Goal: Task Accomplishment & Management: Use online tool/utility

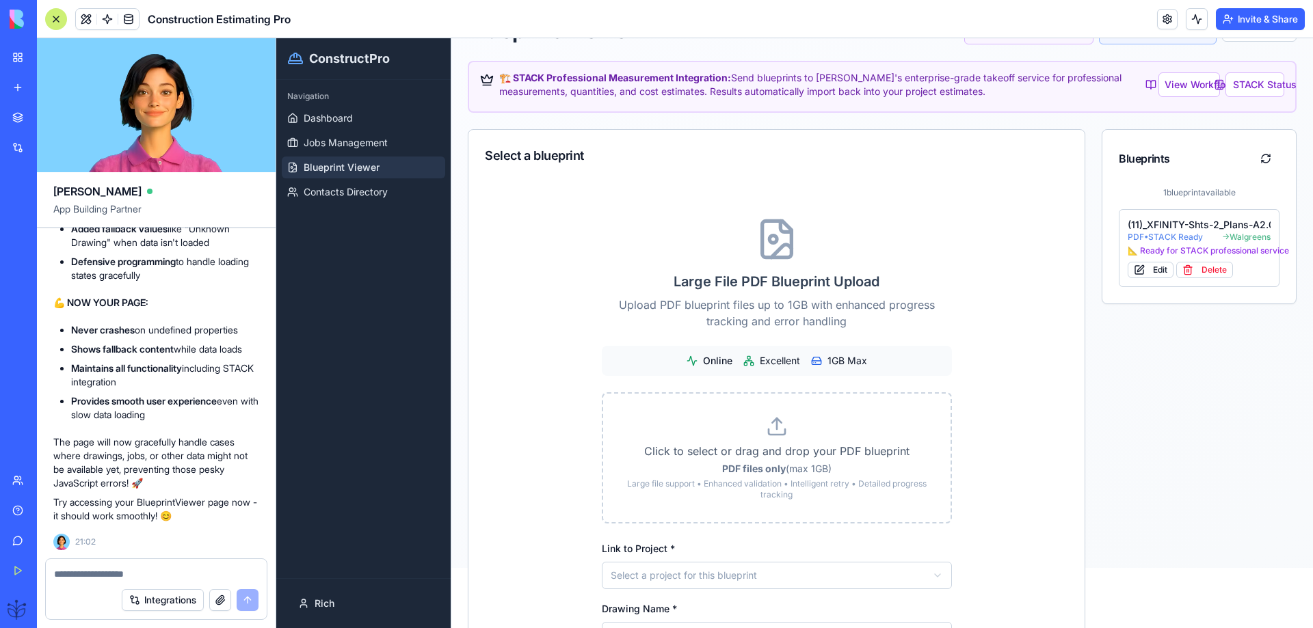
scroll to position [91, 0]
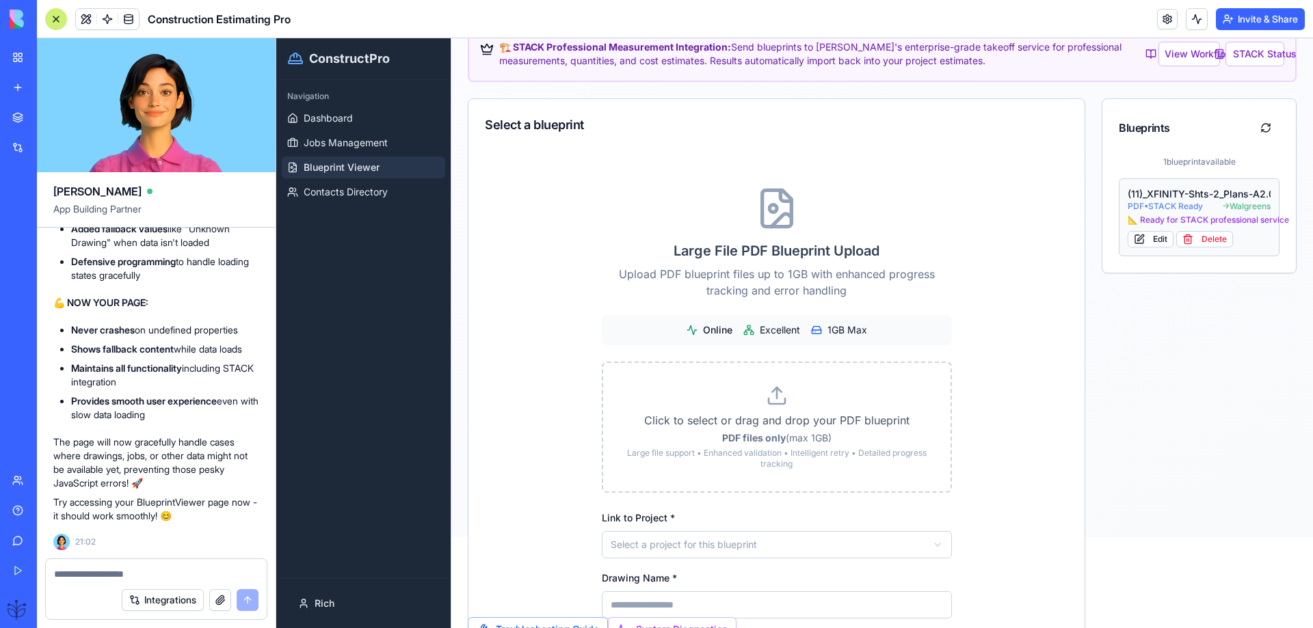
click at [1177, 226] on div "📐 Ready for STACK professional service" at bounding box center [1199, 220] width 143 height 11
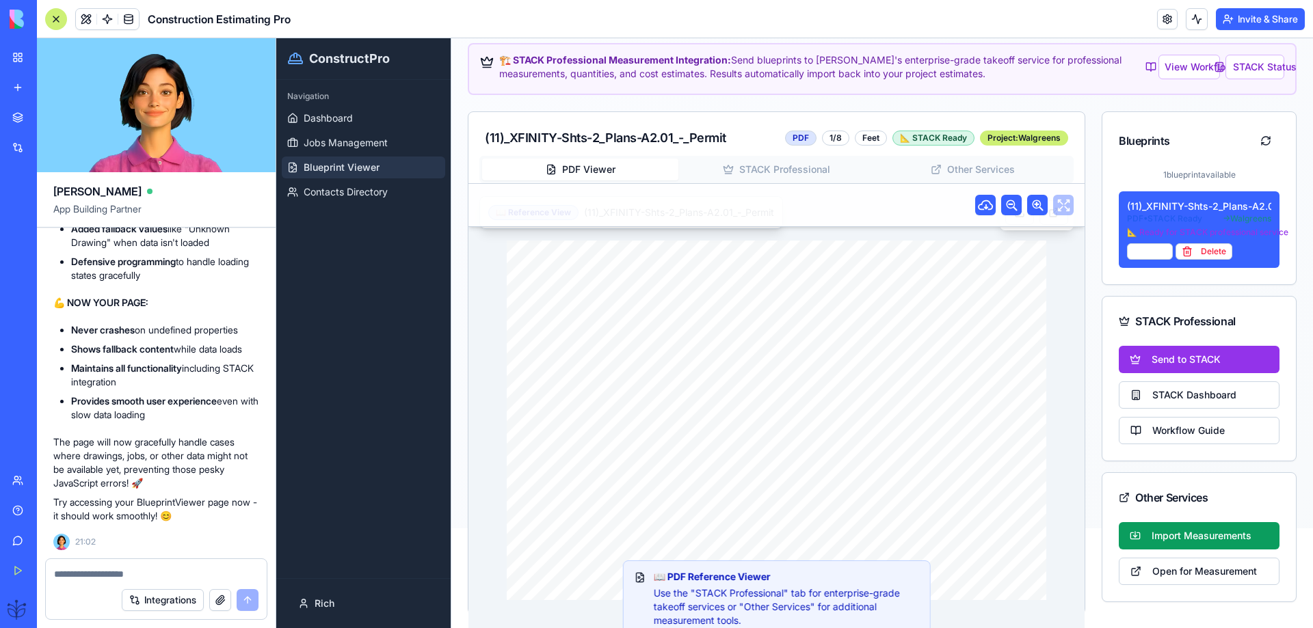
scroll to position [129, 0]
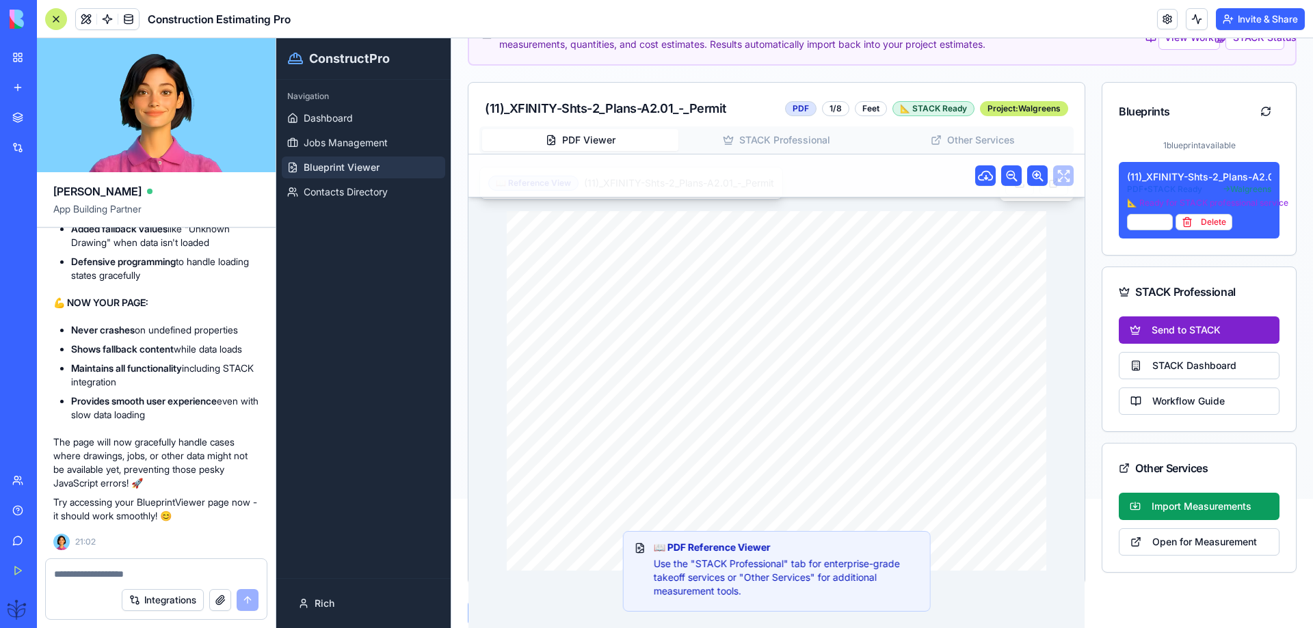
click at [1140, 324] on button "Send to STACK" at bounding box center [1199, 330] width 161 height 27
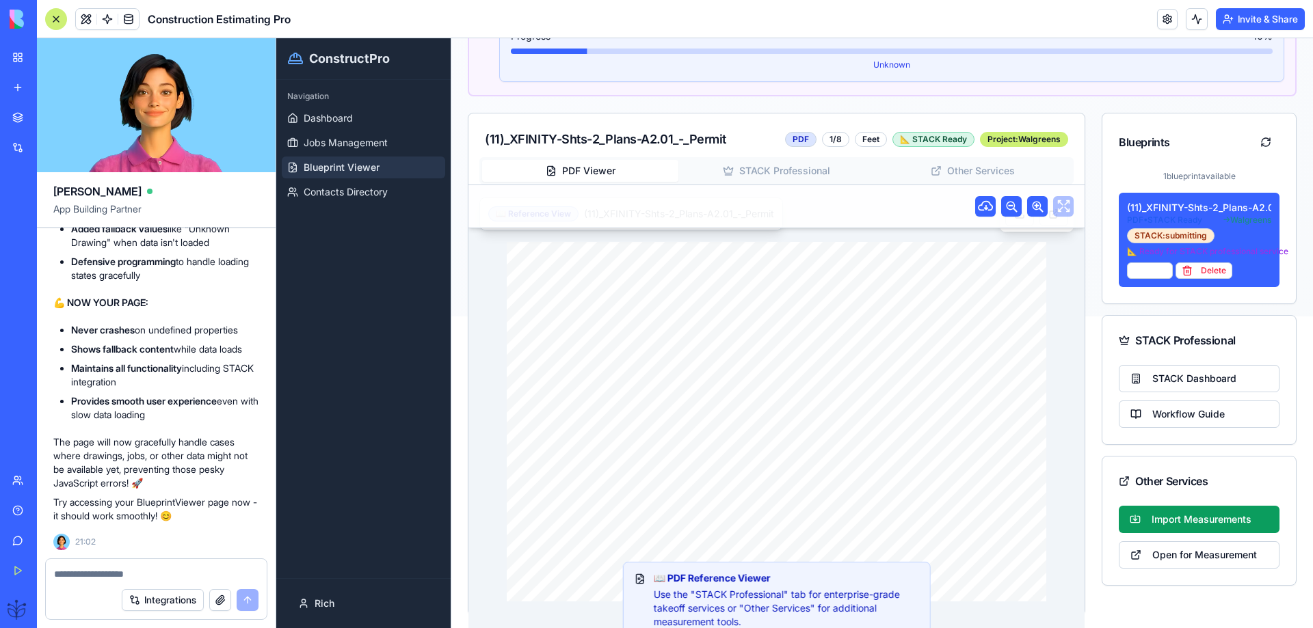
scroll to position [343, 0]
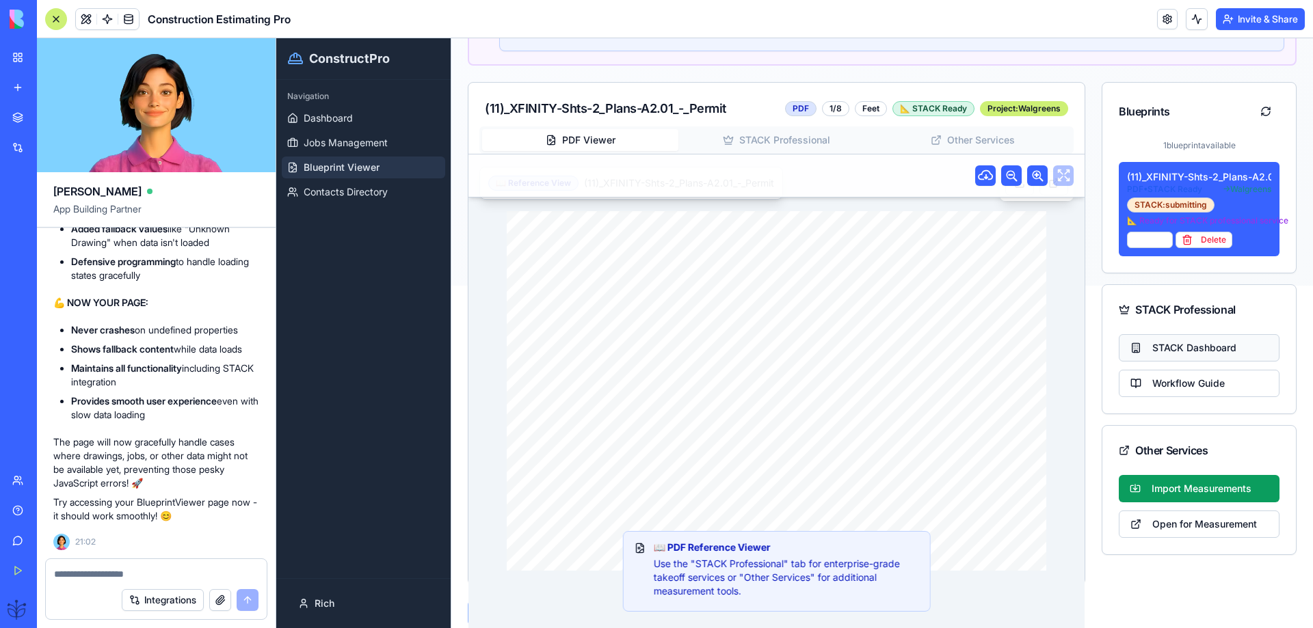
click at [1169, 351] on button "STACK Dashboard" at bounding box center [1199, 347] width 161 height 27
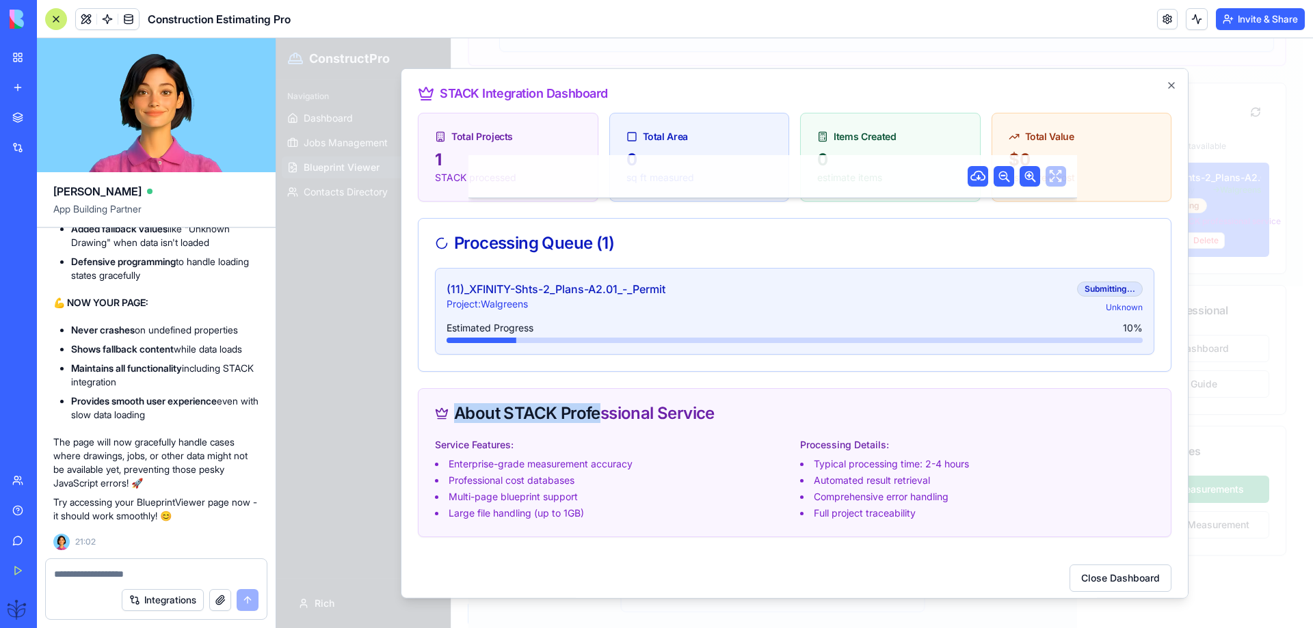
drag, startPoint x: 715, startPoint y: 418, endPoint x: 537, endPoint y: 420, distance: 177.8
click at [596, 427] on div "About STACK Professional Service" at bounding box center [794, 412] width 752 height 49
click at [513, 419] on div "About STACK Professional Service" at bounding box center [794, 413] width 719 height 16
drag, startPoint x: 499, startPoint y: 413, endPoint x: 713, endPoint y: 423, distance: 214.3
click at [713, 423] on div "About STACK Professional Service" at bounding box center [794, 412] width 752 height 49
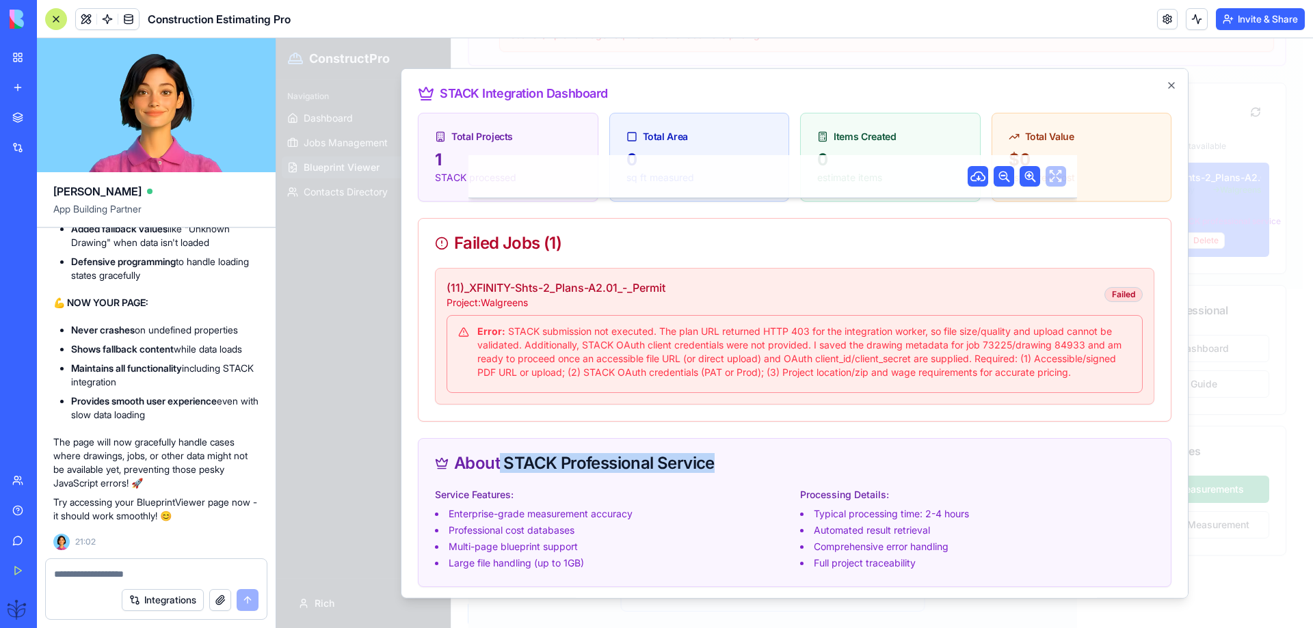
scroll to position [340, 0]
drag, startPoint x: 723, startPoint y: 345, endPoint x: 580, endPoint y: 348, distance: 142.9
click at [580, 348] on div "Error: STACK submission not executed. The plan URL returned HTTP 403 for the in…" at bounding box center [794, 351] width 673 height 55
click at [1166, 88] on icon "button" at bounding box center [1171, 84] width 11 height 11
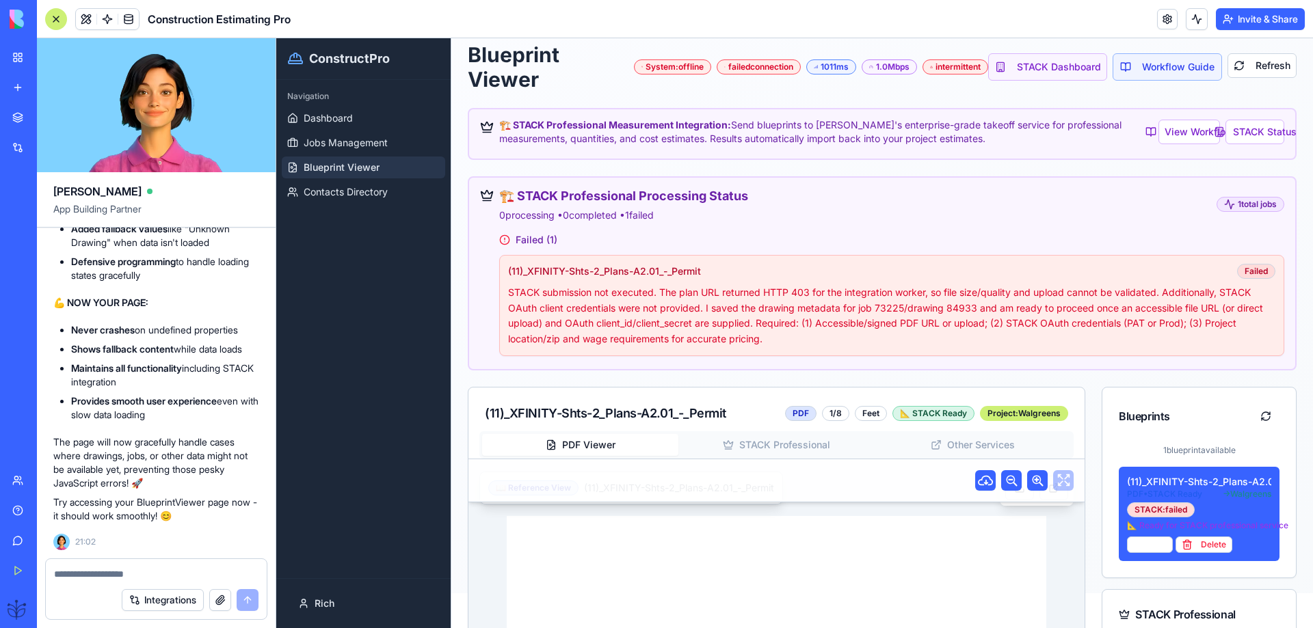
scroll to position [0, 0]
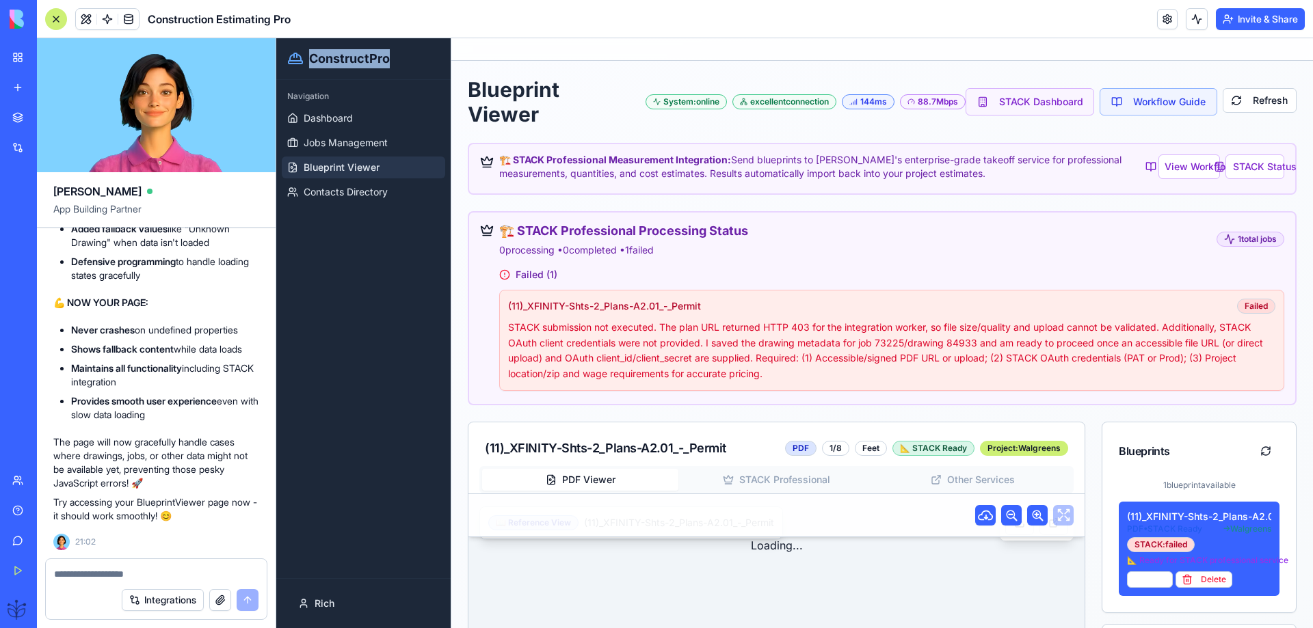
drag, startPoint x: 404, startPoint y: 66, endPoint x: 313, endPoint y: 64, distance: 91.0
click at [313, 64] on div "ConstructPro" at bounding box center [363, 58] width 152 height 19
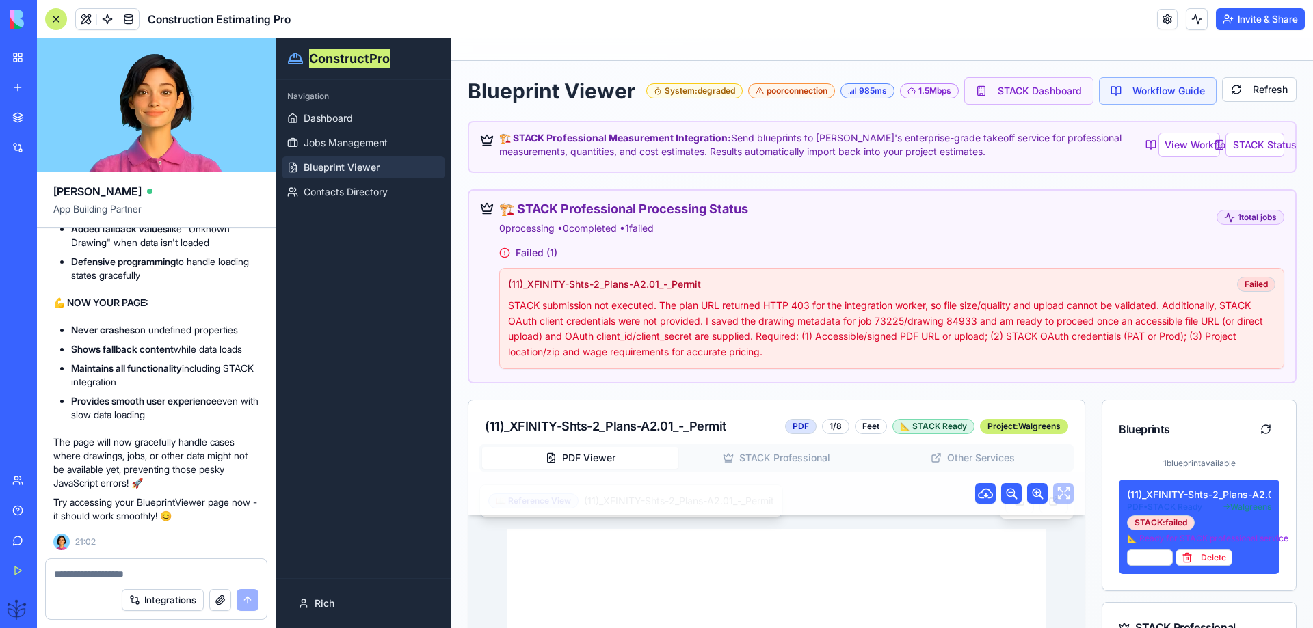
click at [68, 574] on textarea at bounding box center [156, 575] width 204 height 14
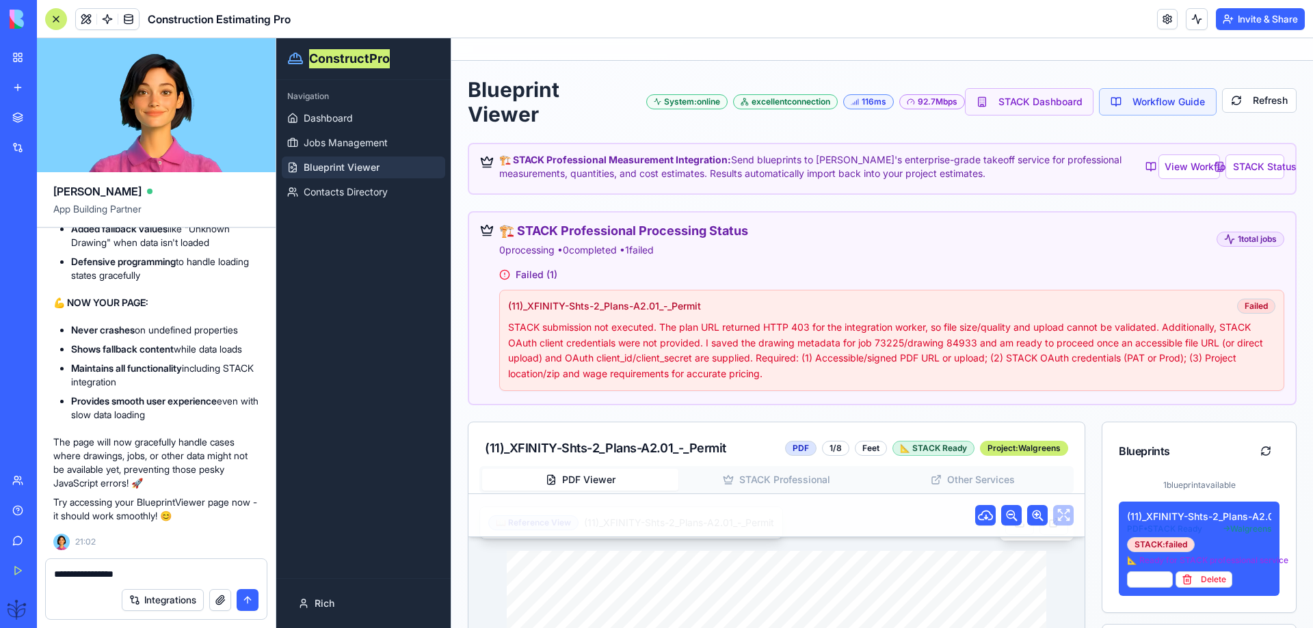
paste textarea "**********"
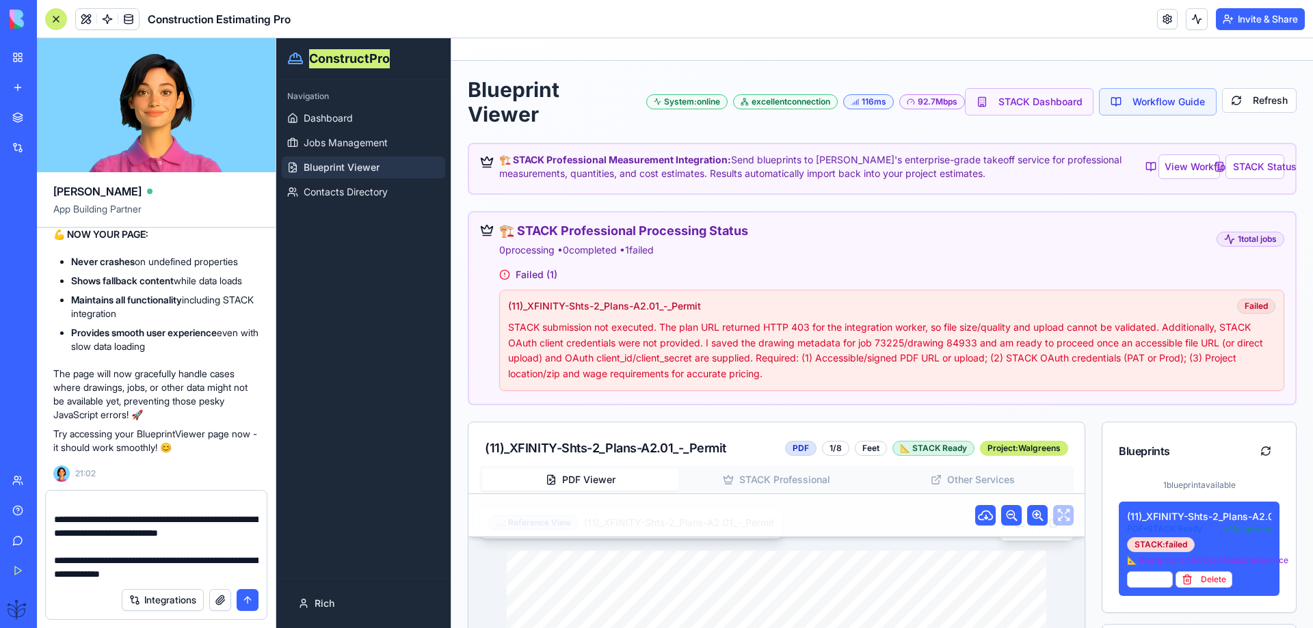
type textarea "**********"
click at [244, 602] on button "submit" at bounding box center [248, 600] width 22 height 22
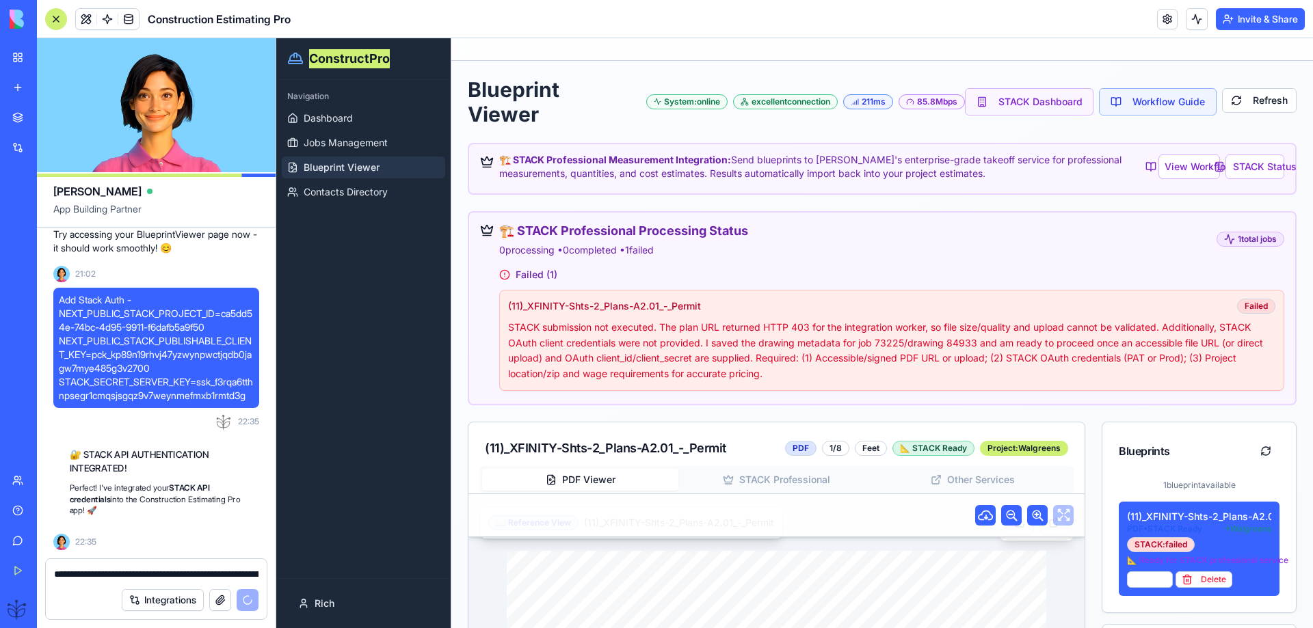
scroll to position [55852, 0]
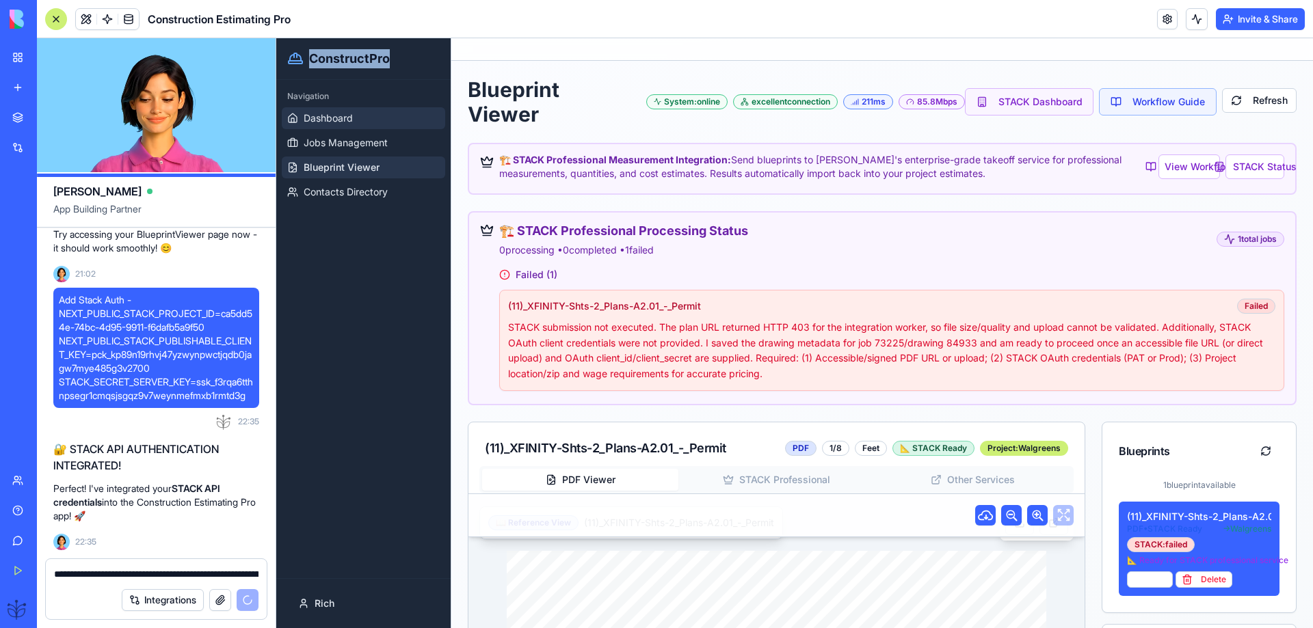
click at [330, 110] on link "Dashboard" at bounding box center [363, 118] width 163 height 22
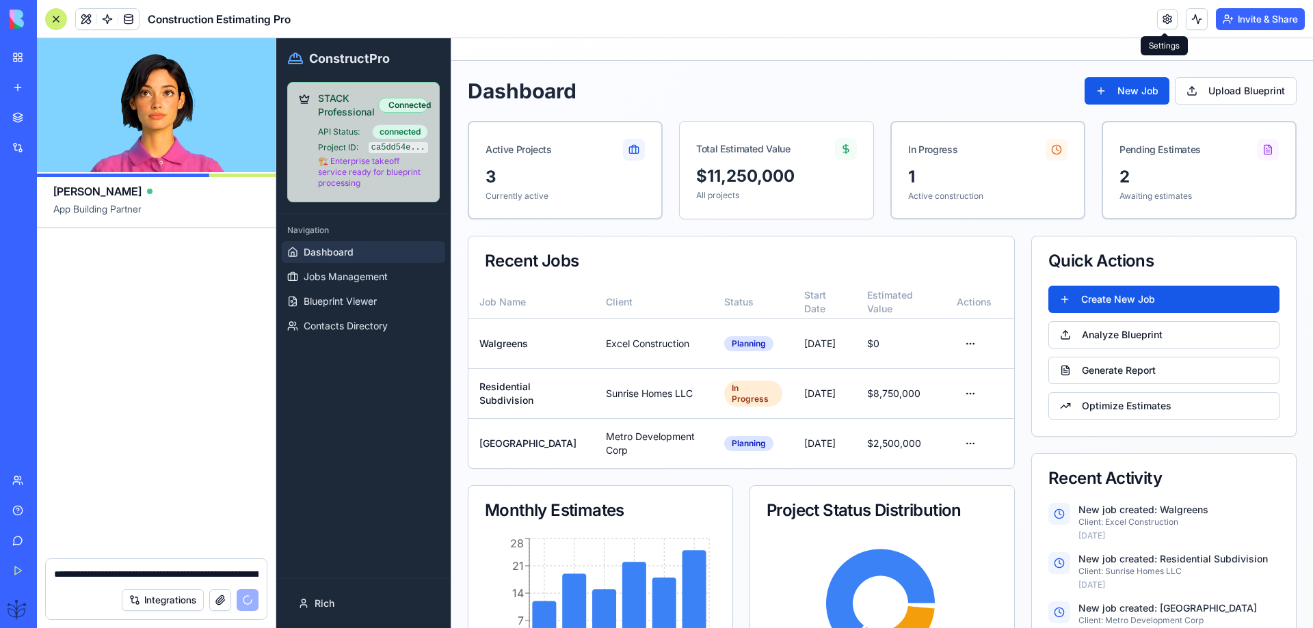
scroll to position [56540, 0]
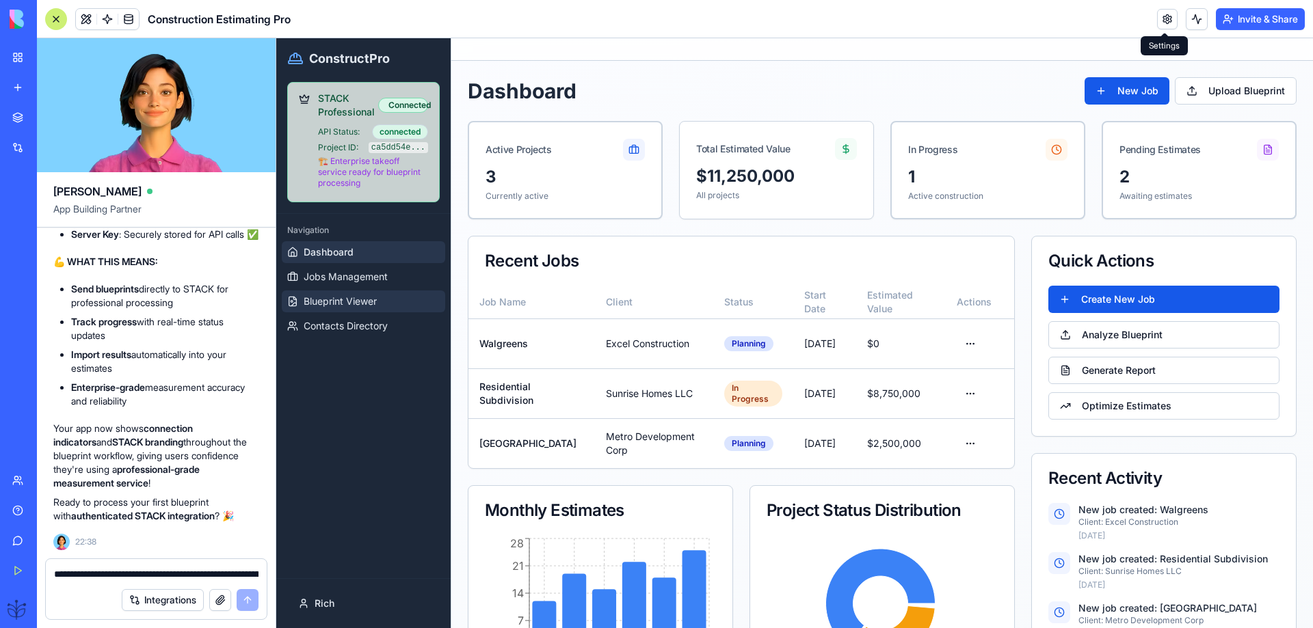
click at [315, 304] on span "Blueprint Viewer" at bounding box center [340, 302] width 73 height 14
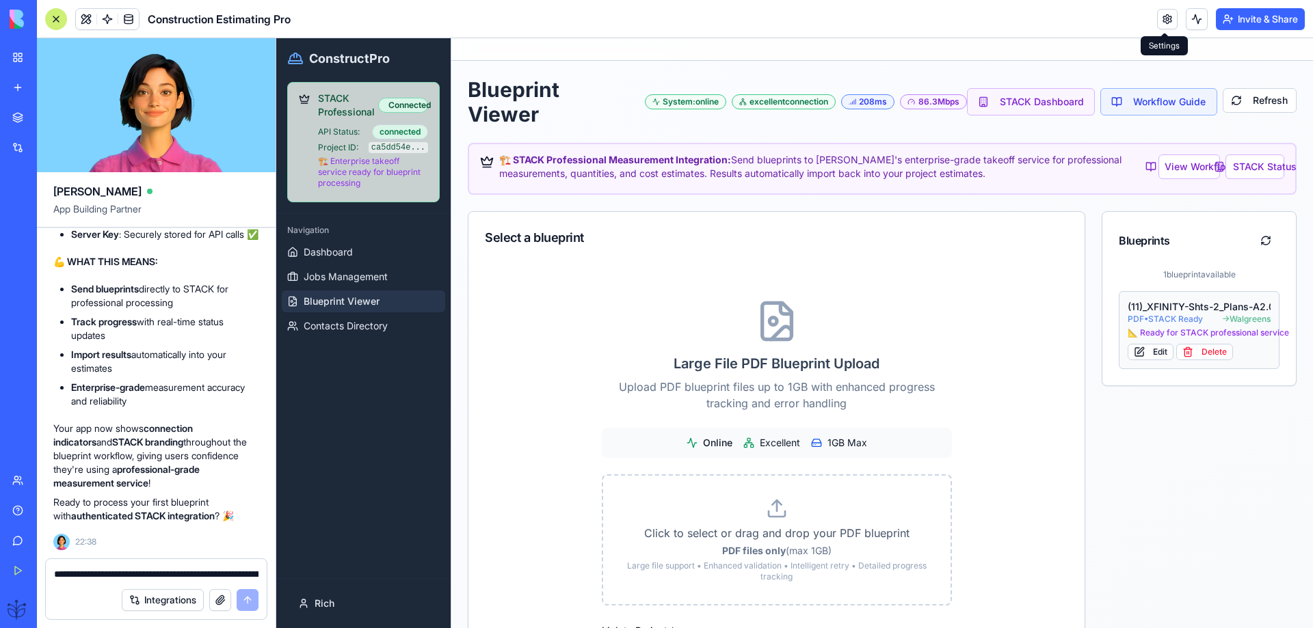
click at [1166, 319] on span "PDF • STACK Ready" at bounding box center [1165, 319] width 75 height 11
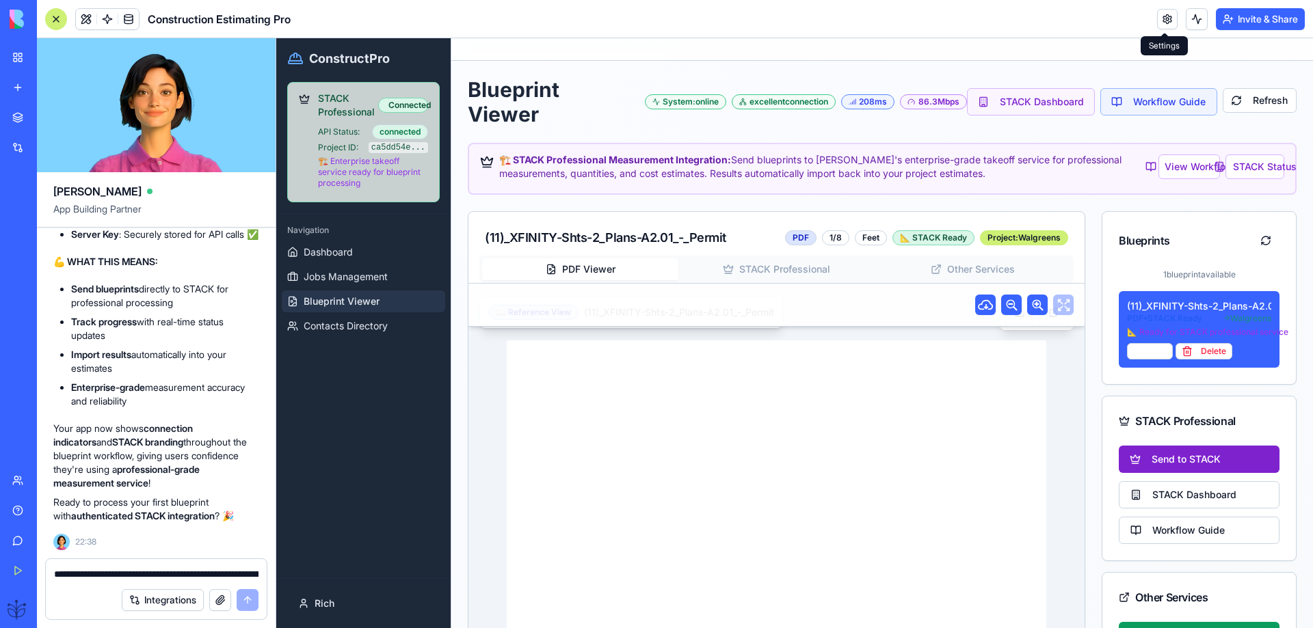
click at [1169, 457] on button "Send to STACK" at bounding box center [1199, 459] width 161 height 27
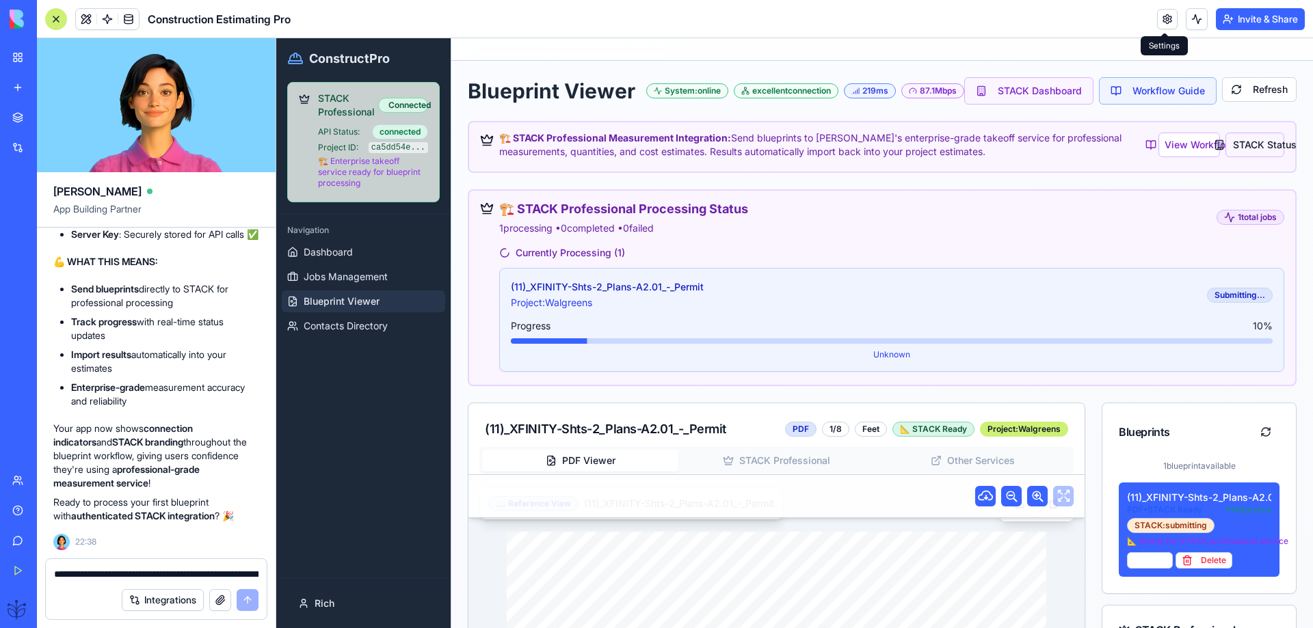
click at [1241, 157] on button "STACK Status" at bounding box center [1254, 145] width 59 height 25
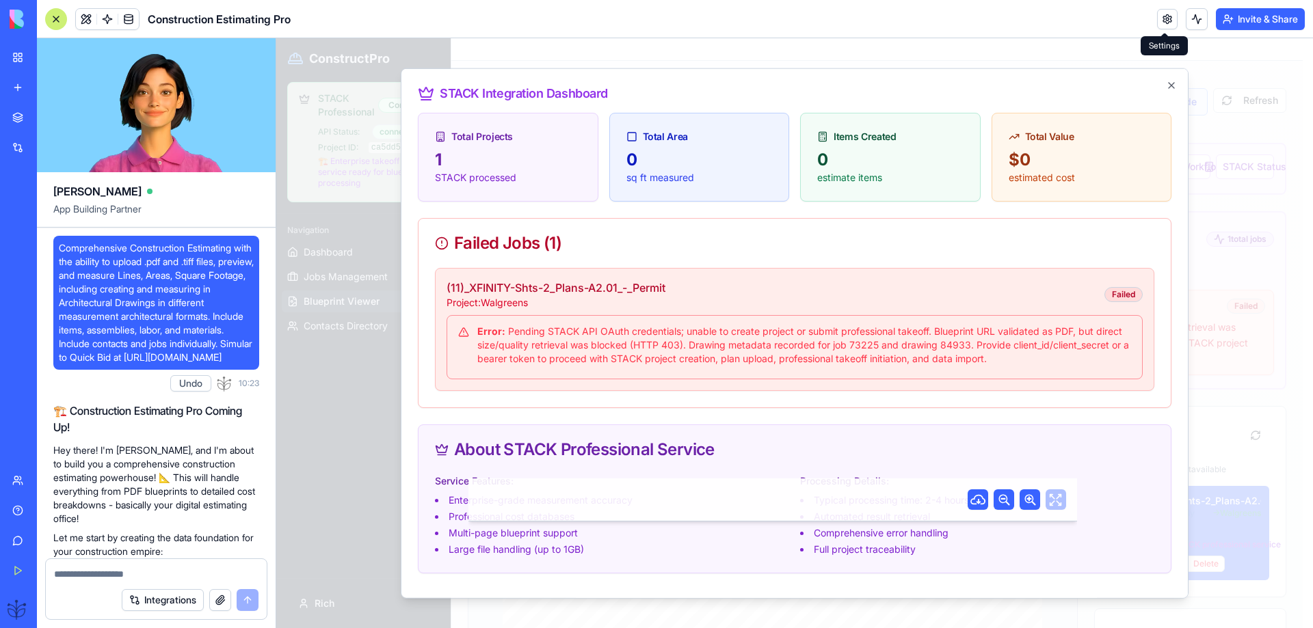
scroll to position [56540, 0]
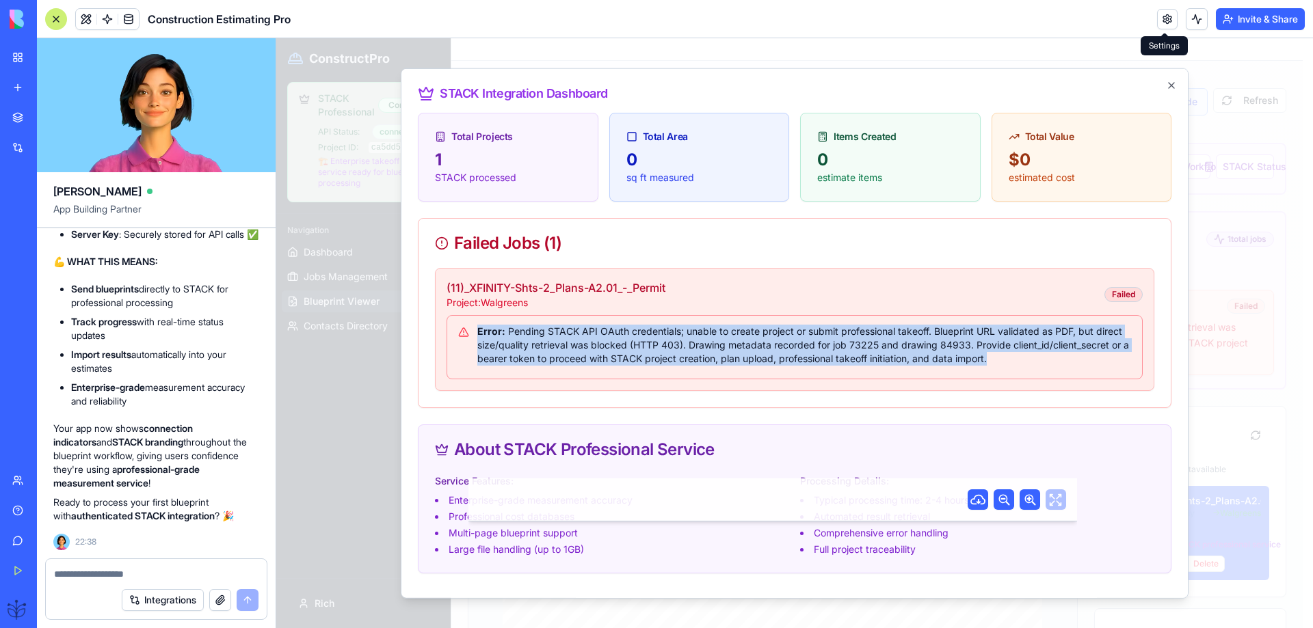
drag, startPoint x: 1112, startPoint y: 359, endPoint x: 479, endPoint y: 333, distance: 633.7
click at [479, 333] on div "Error: Pending STACK API OAuth credentials; unable to create project or submit …" at bounding box center [794, 344] width 673 height 41
copy div "Error: Pending STACK API OAuth credentials; unable to create project or submit …"
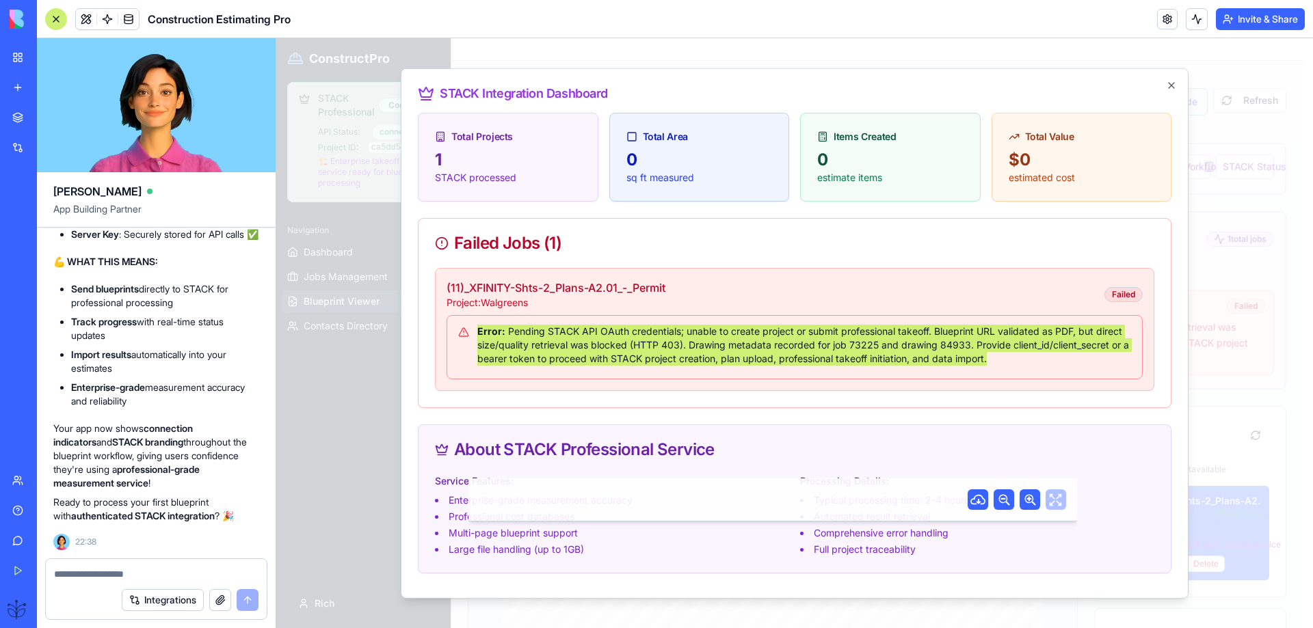
paste textarea "**********"
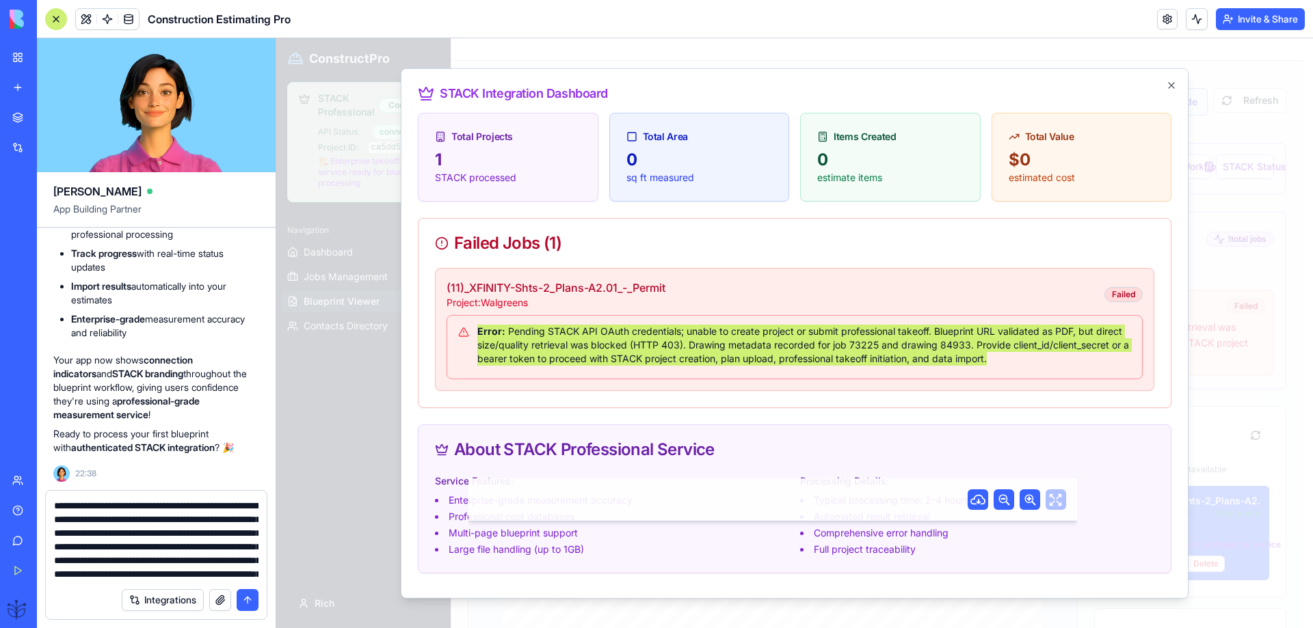
scroll to position [53, 0]
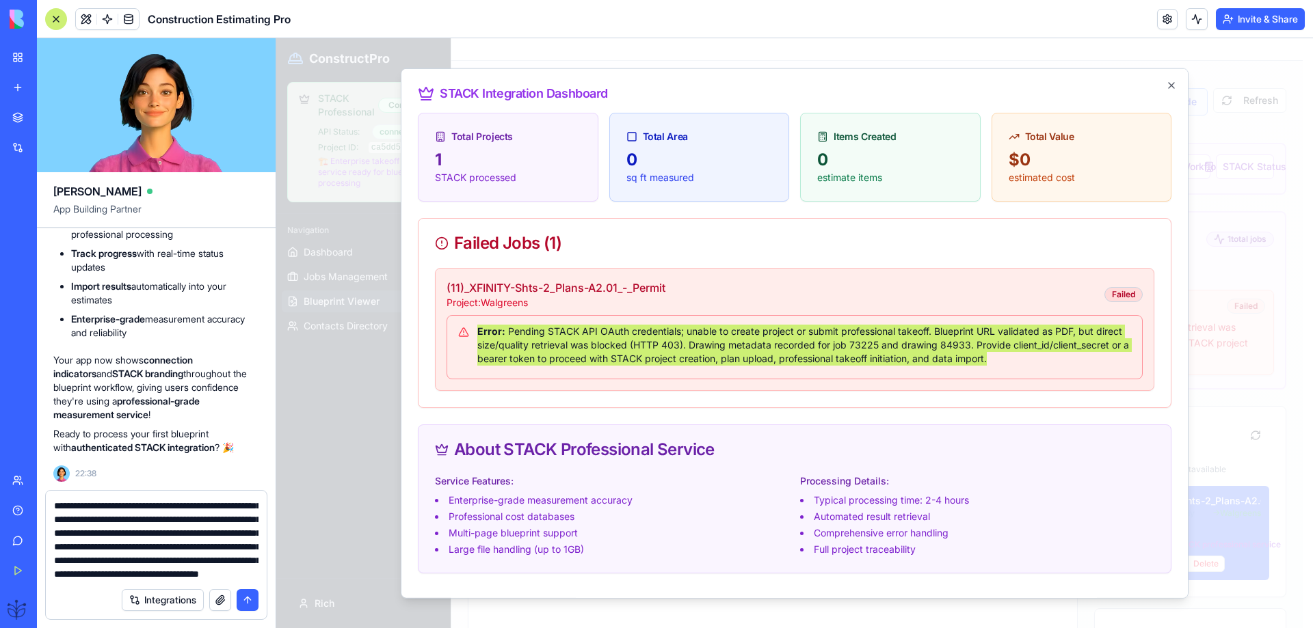
type textarea "**********"
click at [244, 598] on button "submit" at bounding box center [248, 600] width 22 height 22
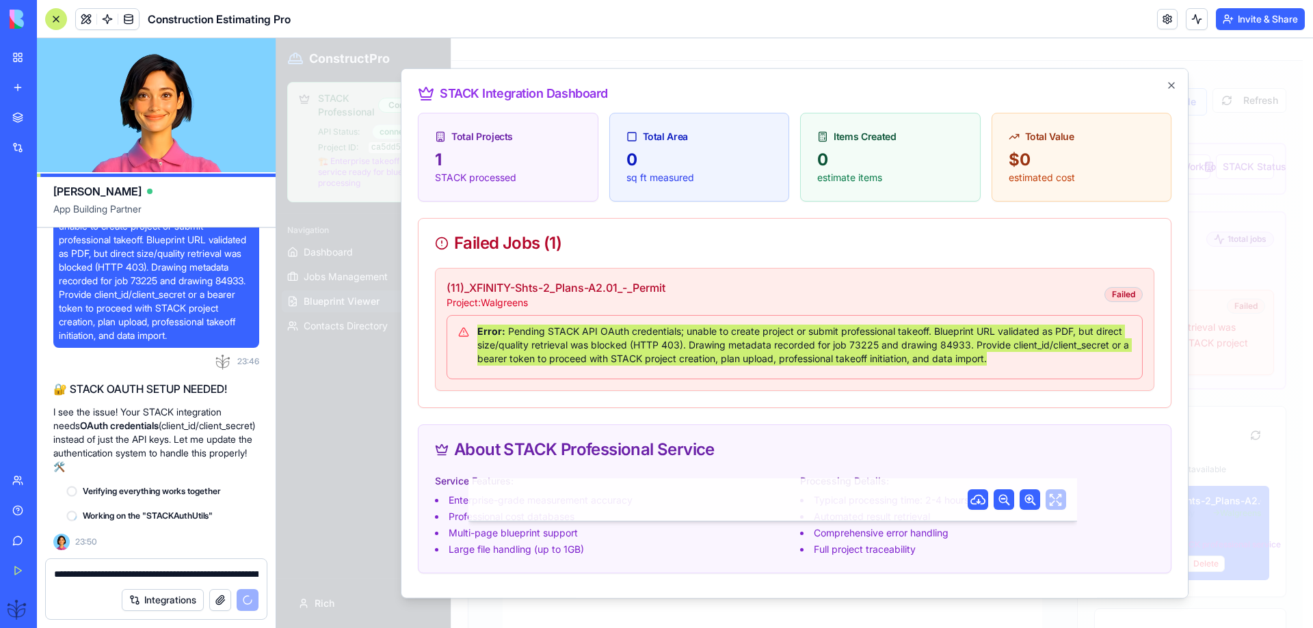
scroll to position [56909, 0]
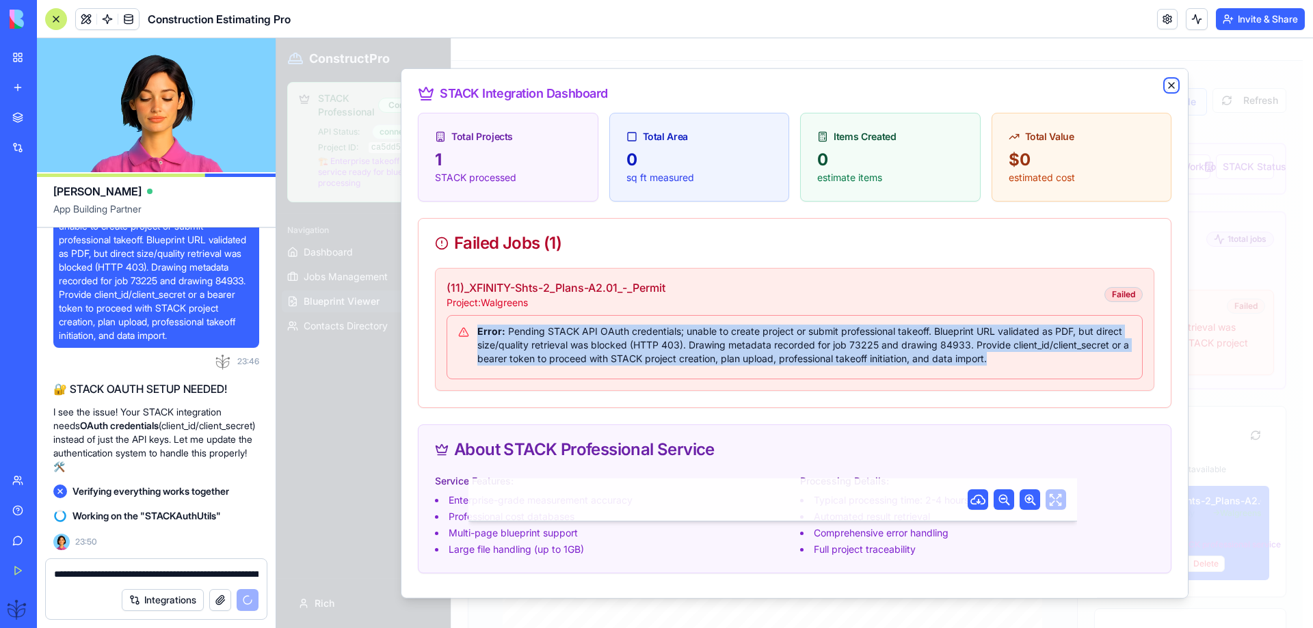
click at [1166, 85] on icon "button" at bounding box center [1171, 84] width 11 height 11
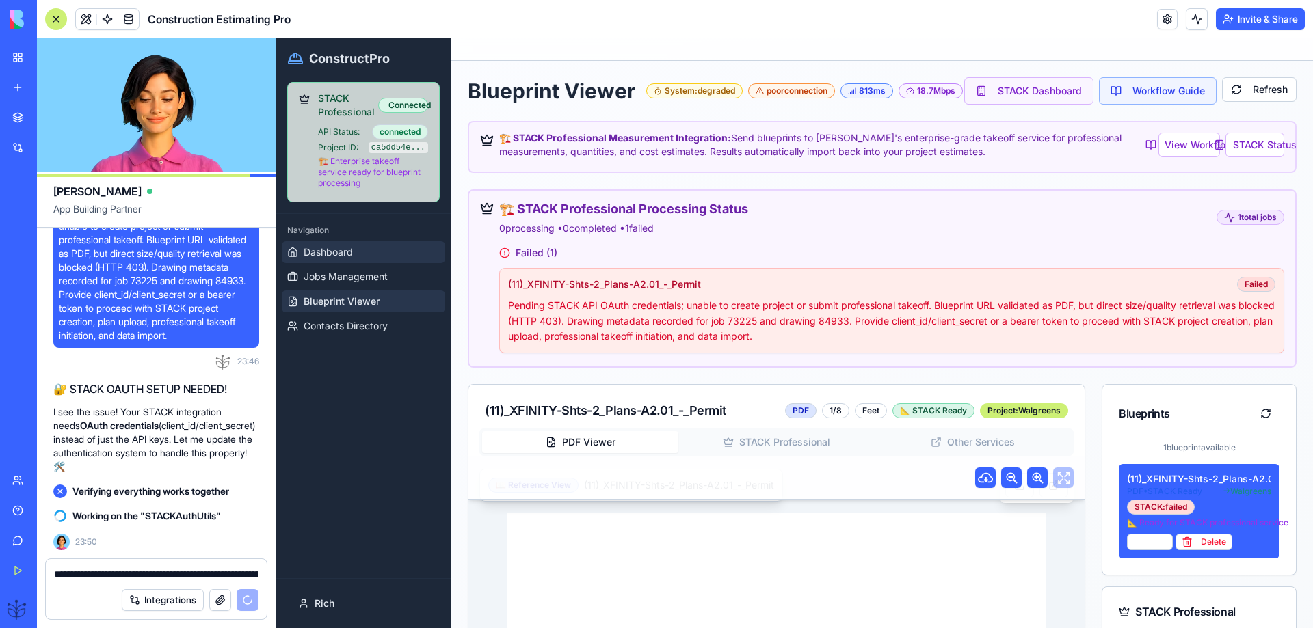
click at [332, 251] on span "Dashboard" at bounding box center [328, 252] width 49 height 14
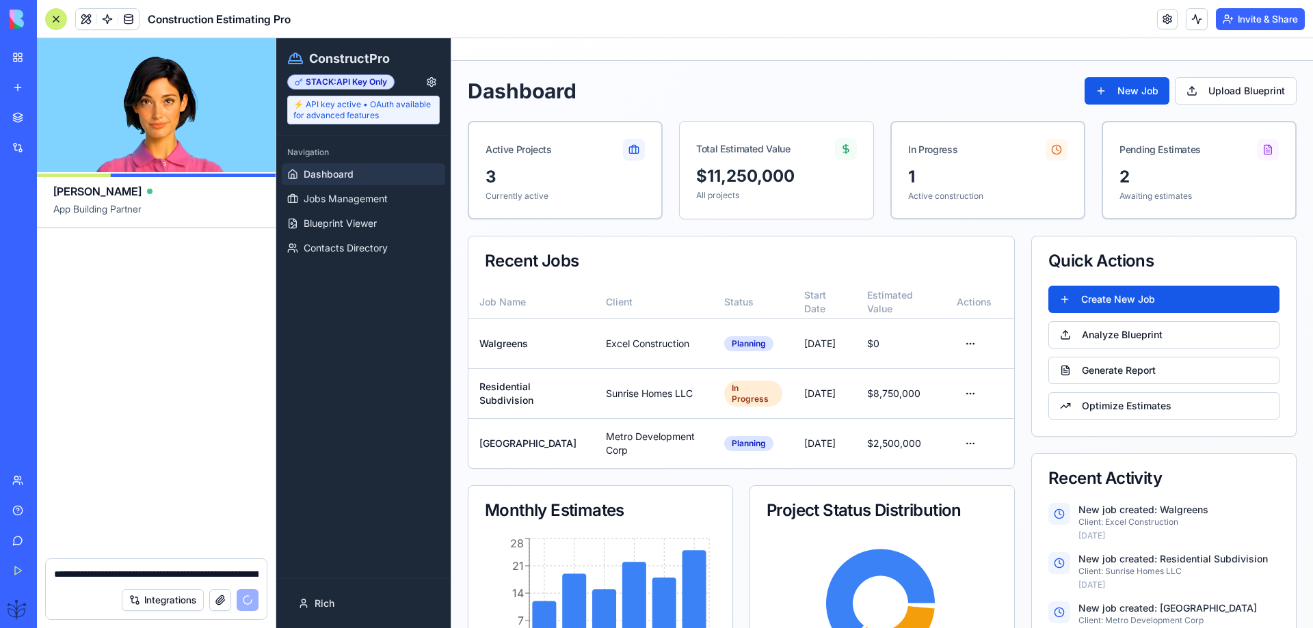
scroll to position [57604, 0]
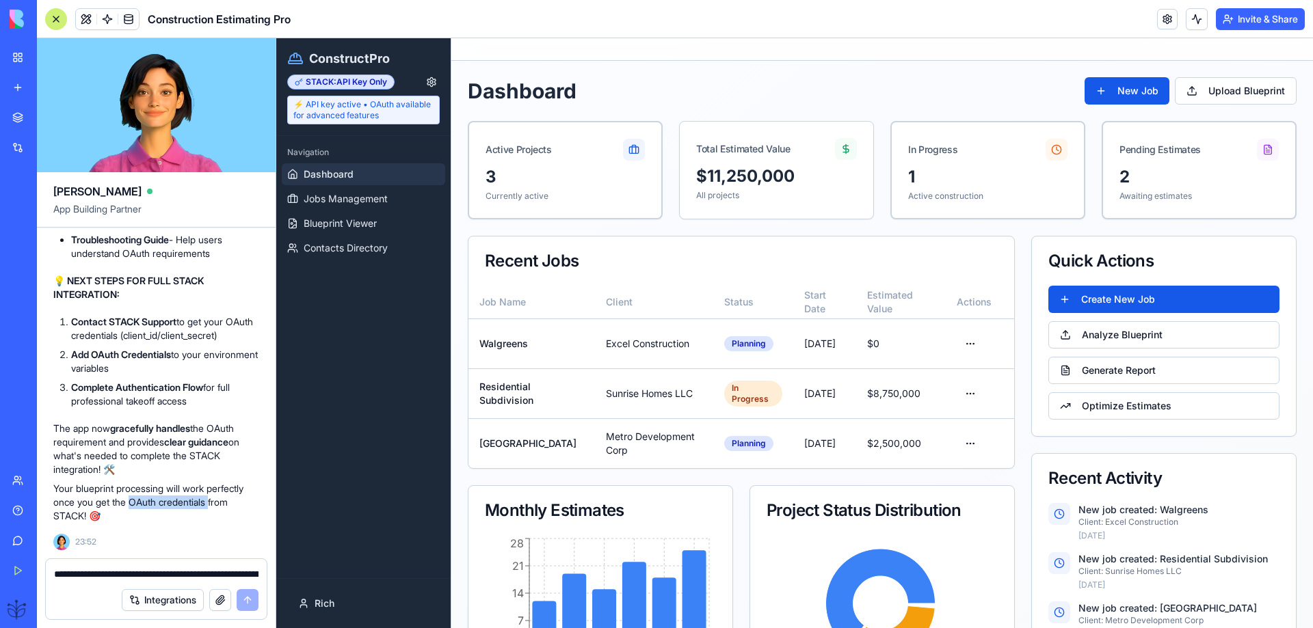
drag, startPoint x: 214, startPoint y: 501, endPoint x: 132, endPoint y: 506, distance: 82.2
click at [132, 506] on p "Your blueprint processing will work perfectly once you get the OAuth credential…" at bounding box center [156, 502] width 206 height 41
click at [344, 223] on span "Blueprint Viewer" at bounding box center [340, 224] width 73 height 14
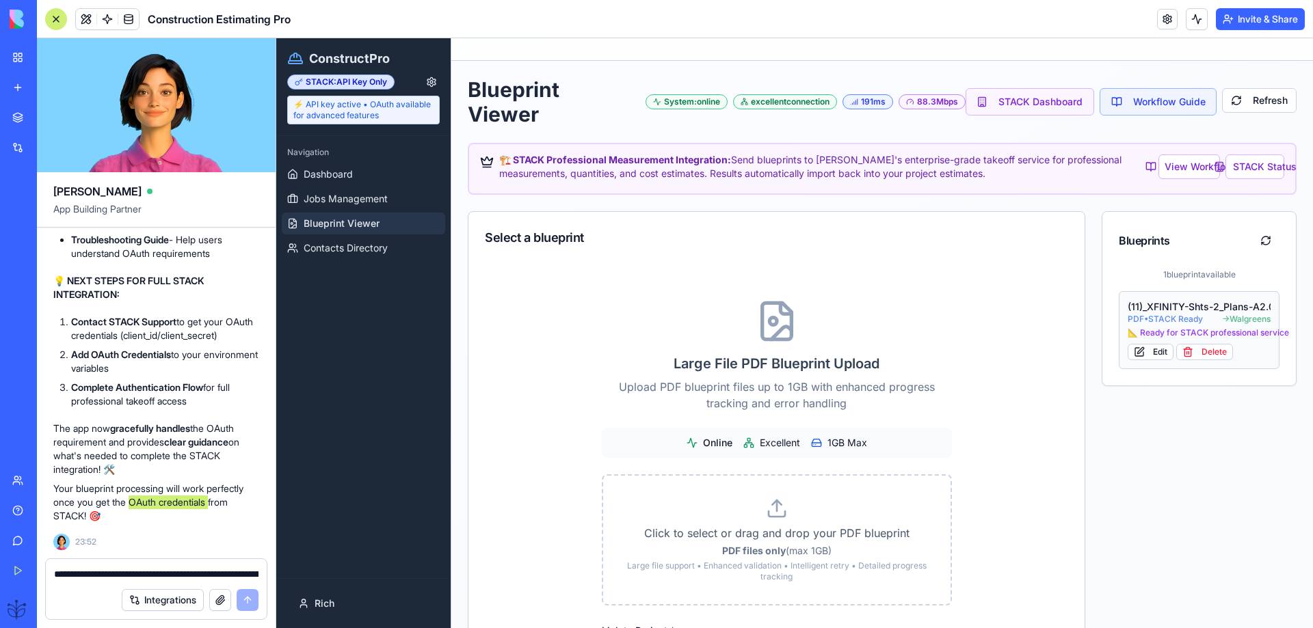
click at [1177, 331] on div "📐 Ready for STACK professional service" at bounding box center [1199, 333] width 143 height 11
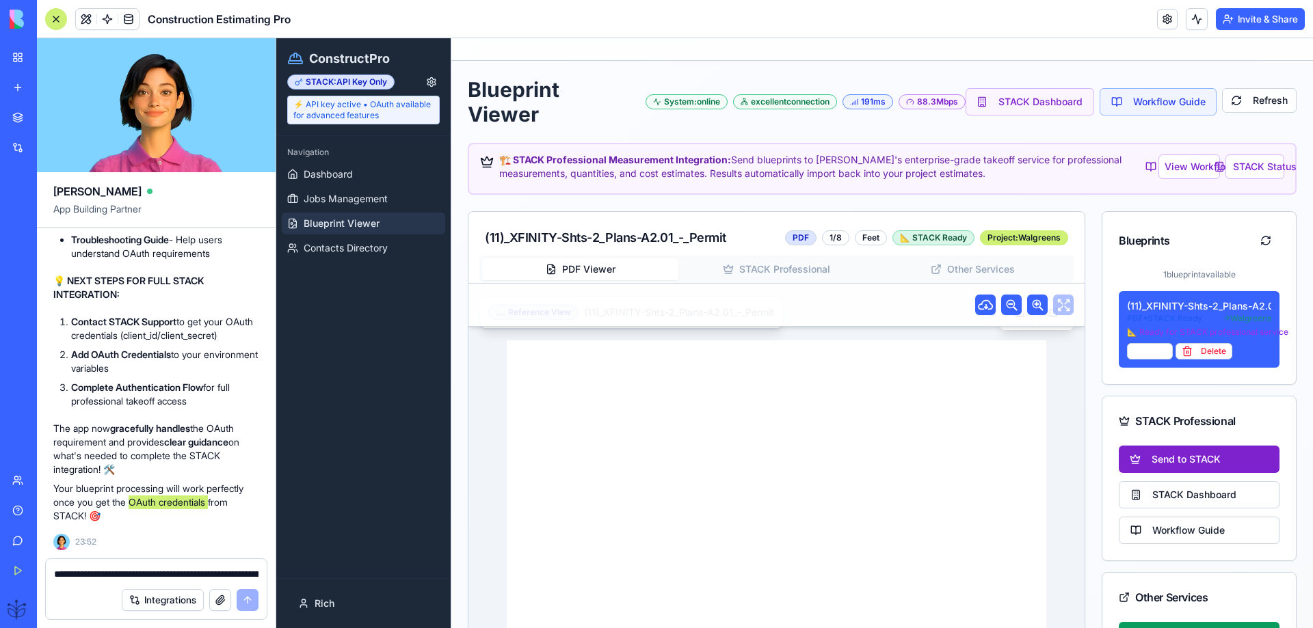
click at [1190, 449] on button "Send to STACK" at bounding box center [1199, 459] width 161 height 27
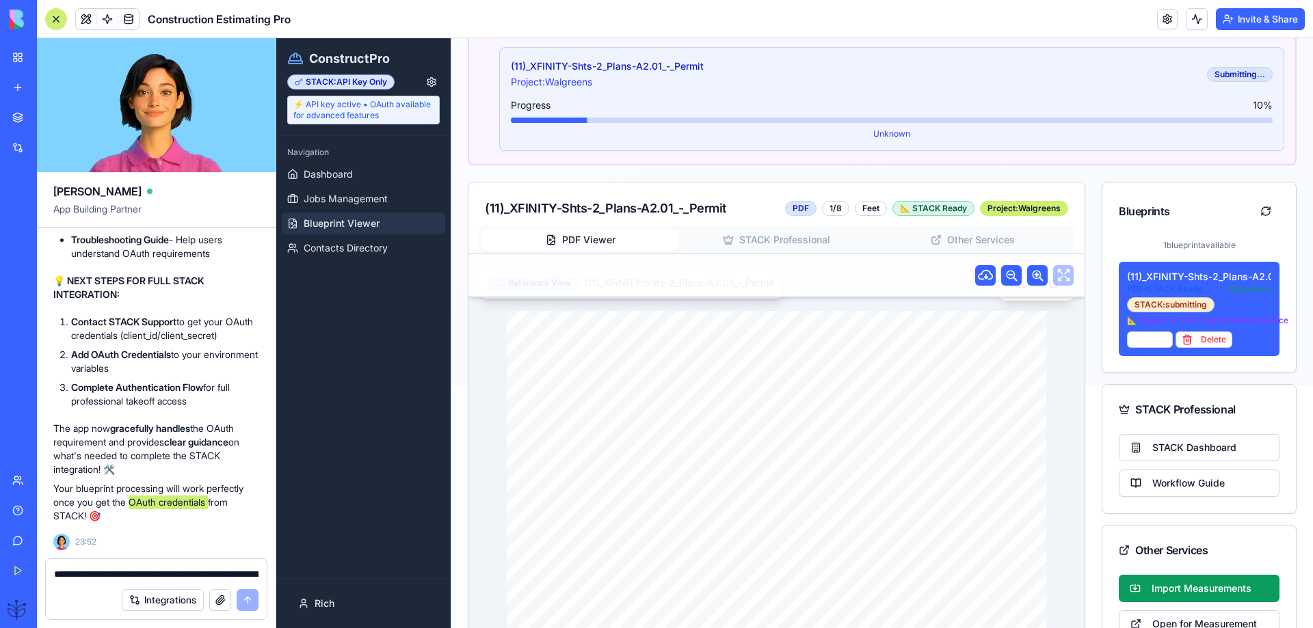
scroll to position [274, 0]
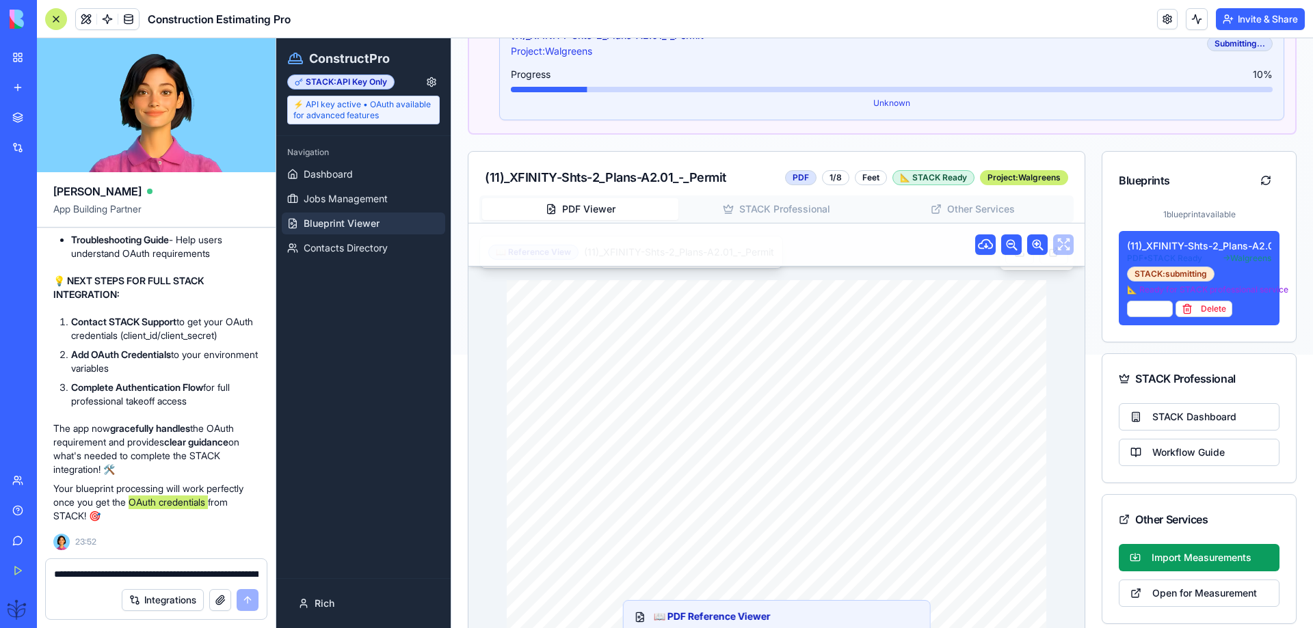
click at [1119, 520] on icon at bounding box center [1124, 519] width 11 height 11
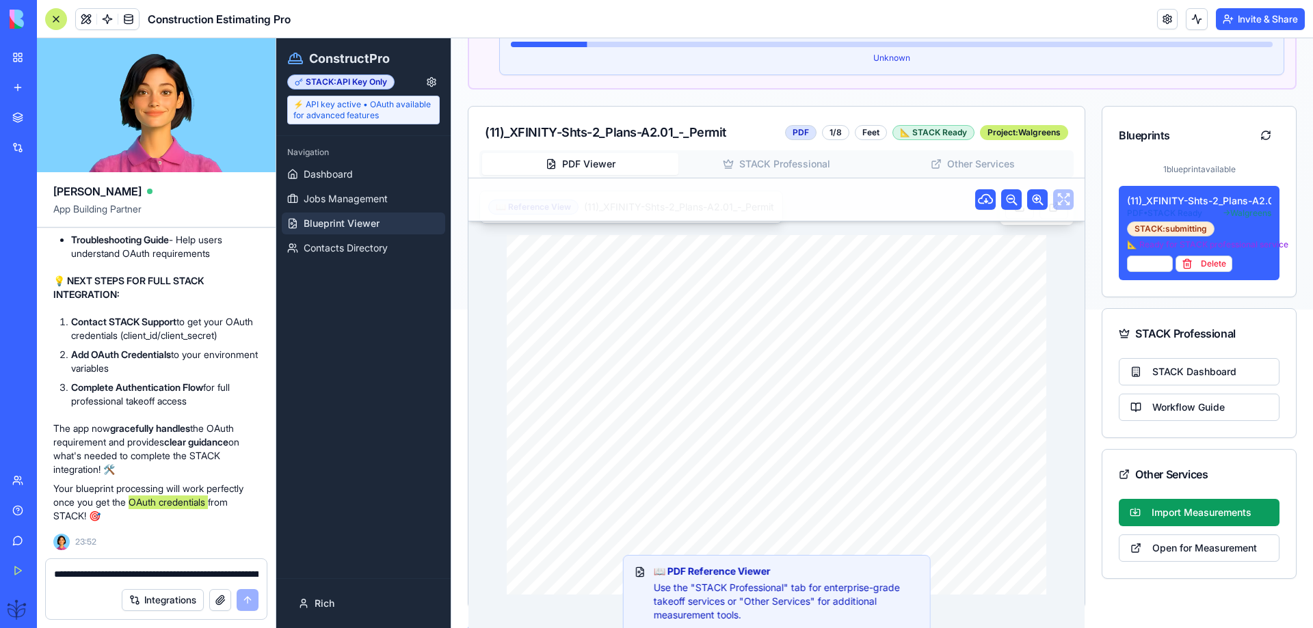
scroll to position [343, 0]
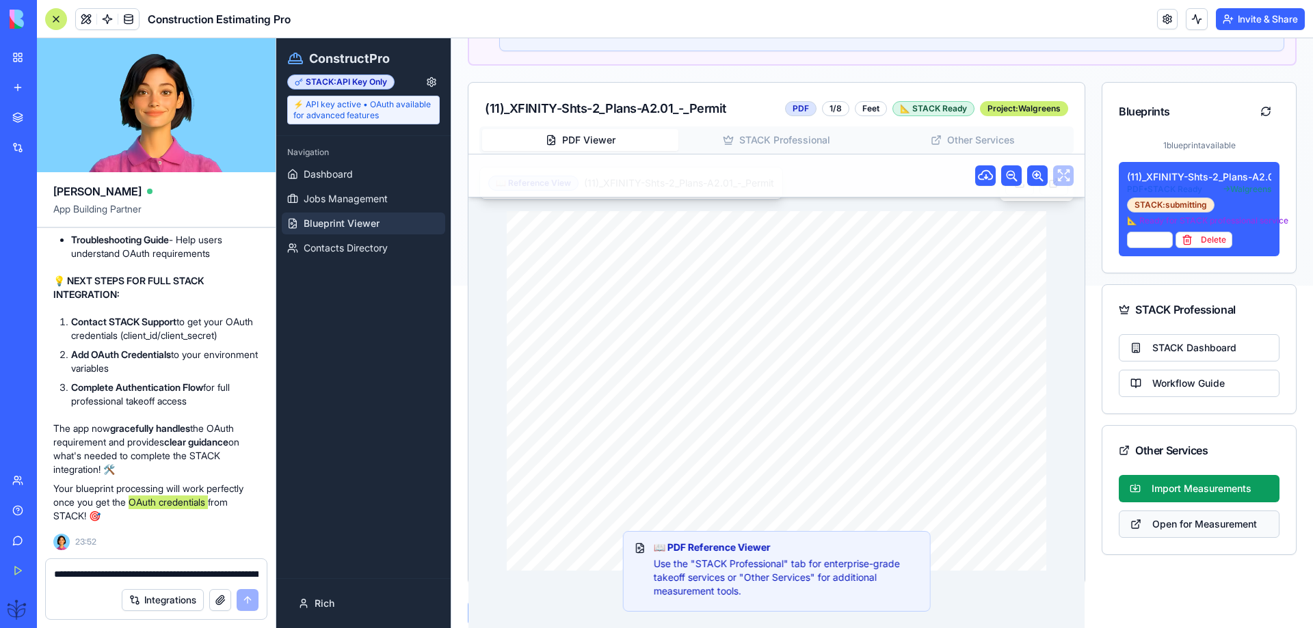
click at [1170, 525] on button "Open for Measurement" at bounding box center [1199, 524] width 161 height 27
click at [1152, 350] on button "STACK Dashboard" at bounding box center [1199, 347] width 161 height 27
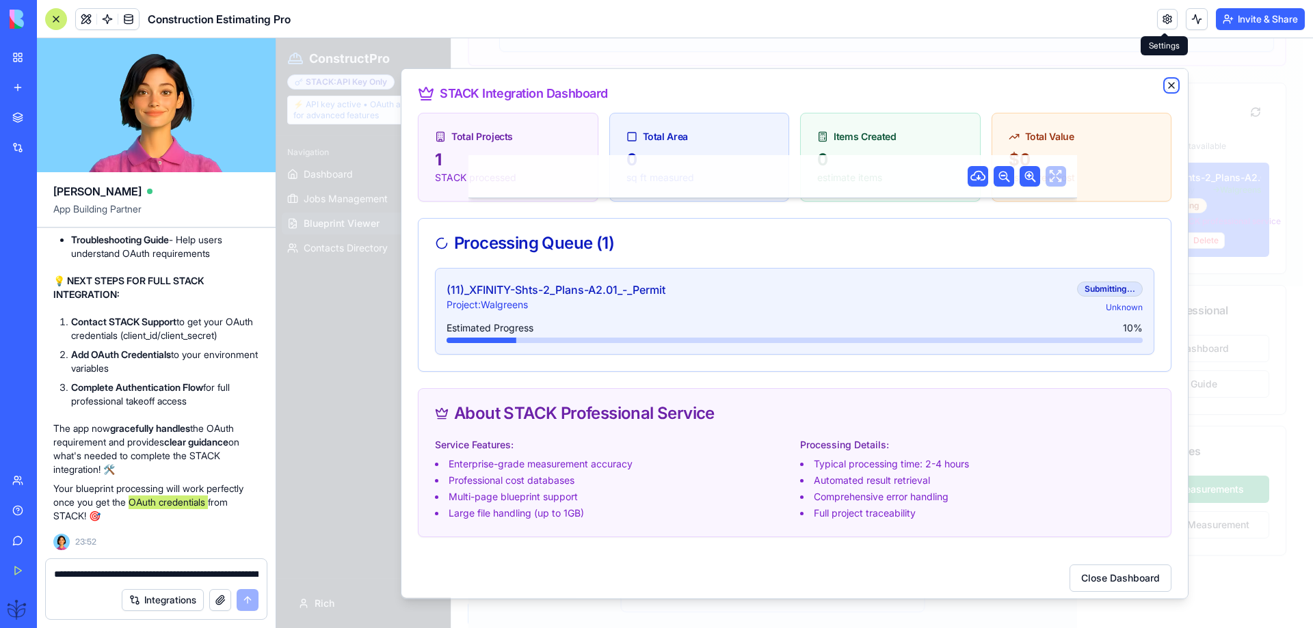
click at [1166, 88] on icon "button" at bounding box center [1171, 84] width 11 height 11
